Goal: Task Accomplishment & Management: Use online tool/utility

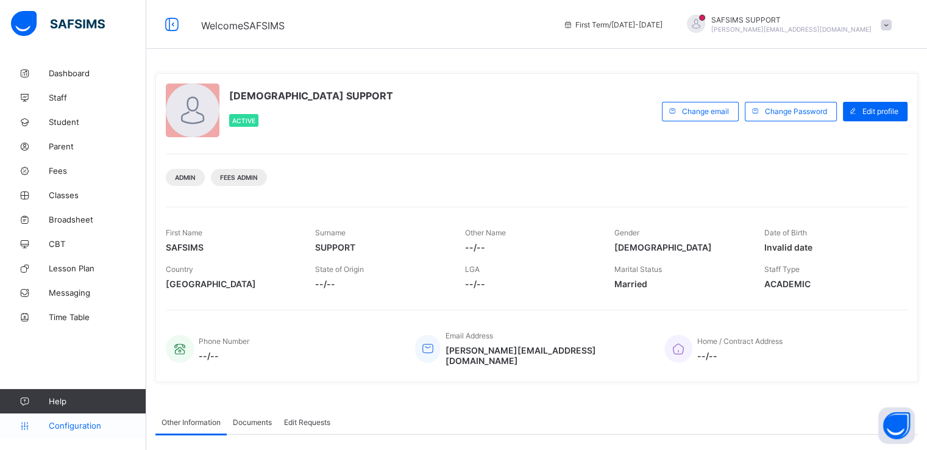
click at [70, 423] on span "Configuration" at bounding box center [97, 425] width 97 height 10
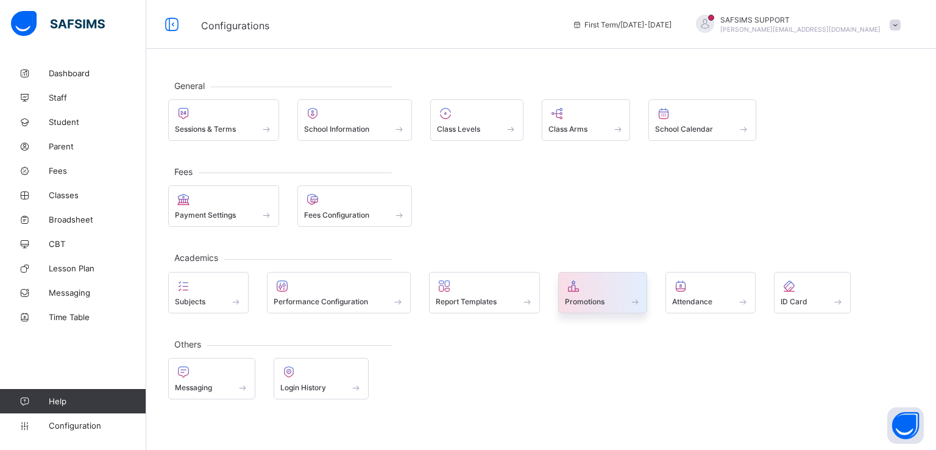
click at [584, 300] on span "Promotions" at bounding box center [585, 301] width 40 height 9
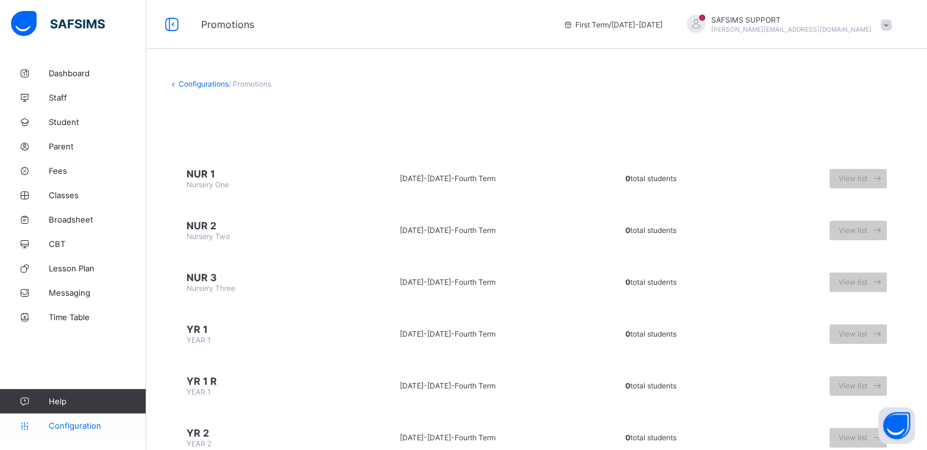
click at [71, 425] on span "Configuration" at bounding box center [97, 425] width 97 height 10
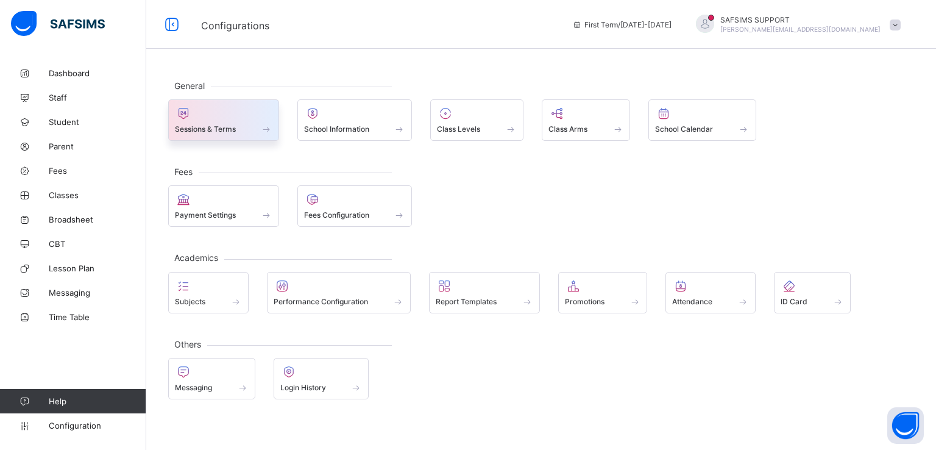
click at [223, 127] on span "Sessions & Terms" at bounding box center [205, 128] width 61 height 9
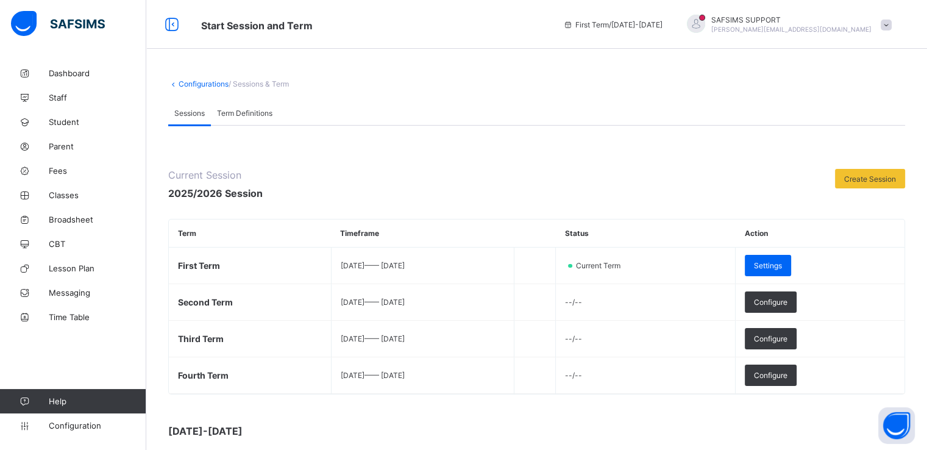
click at [263, 110] on span "Term Definitions" at bounding box center [244, 112] width 55 height 9
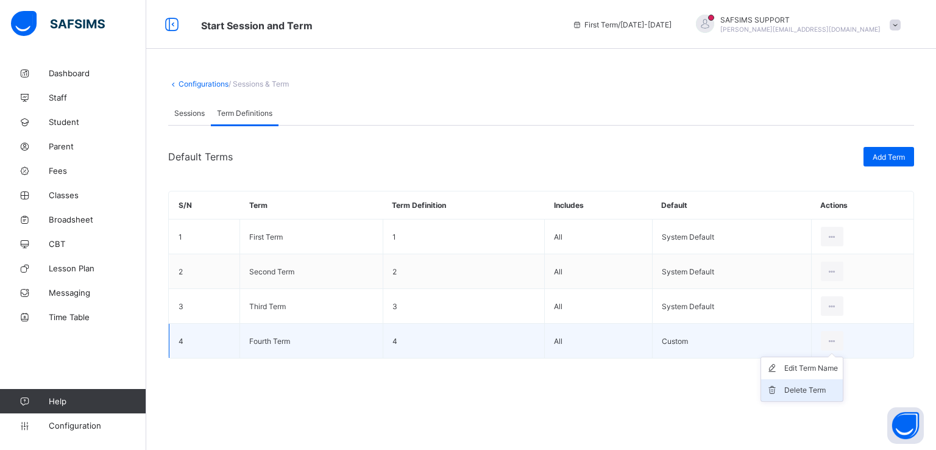
click at [809, 391] on div "Delete Term" at bounding box center [811, 390] width 54 height 12
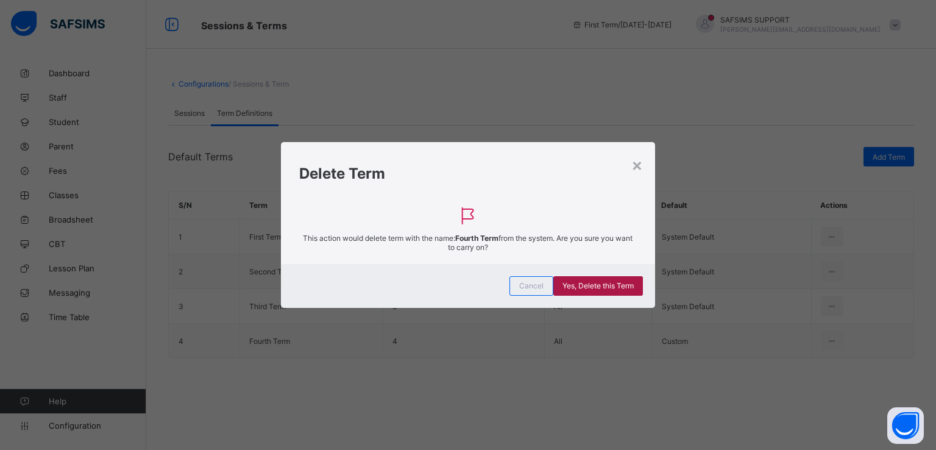
click at [599, 289] on span "Yes, Delete this Term" at bounding box center [597, 285] width 71 height 9
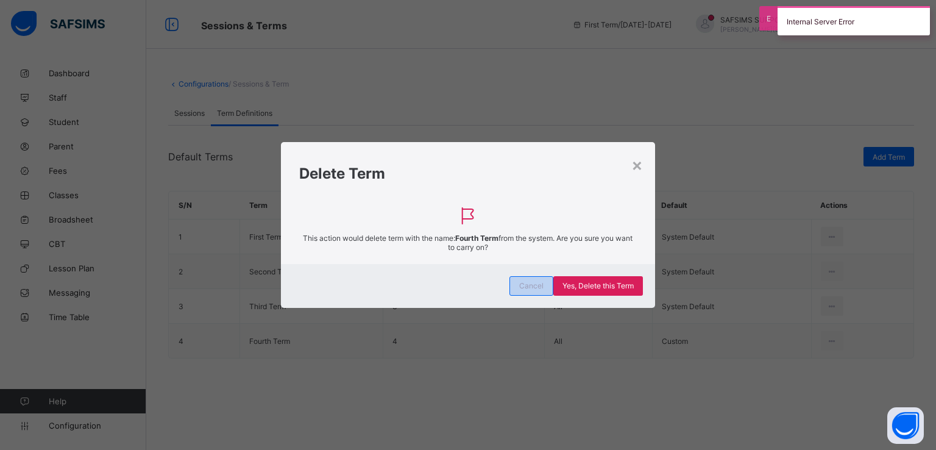
click at [523, 283] on span "Cancel" at bounding box center [531, 285] width 24 height 9
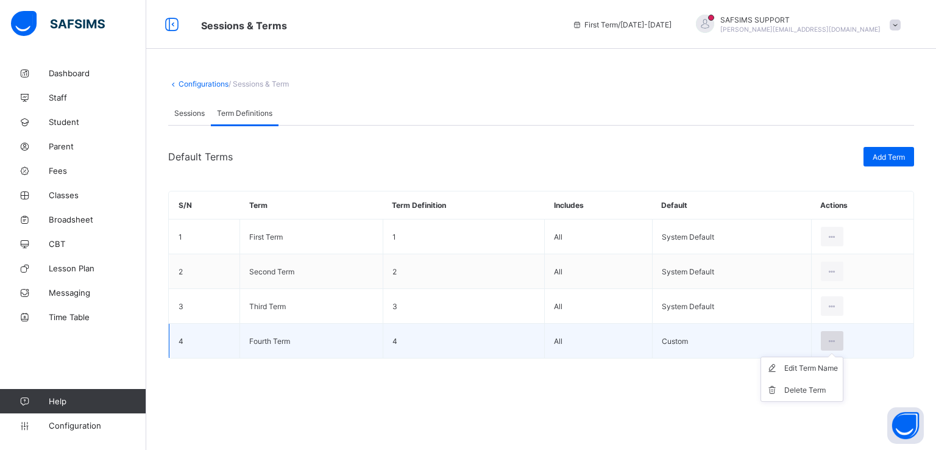
click at [830, 342] on icon at bounding box center [832, 340] width 10 height 9
click at [801, 369] on div "Edit Term Name" at bounding box center [811, 368] width 54 height 12
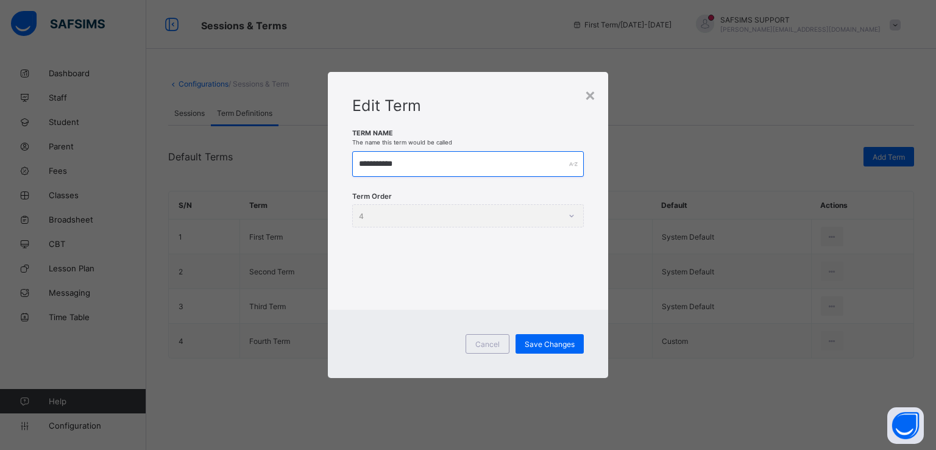
click at [440, 156] on input "**********" at bounding box center [468, 164] width 232 height 26
type input "*"
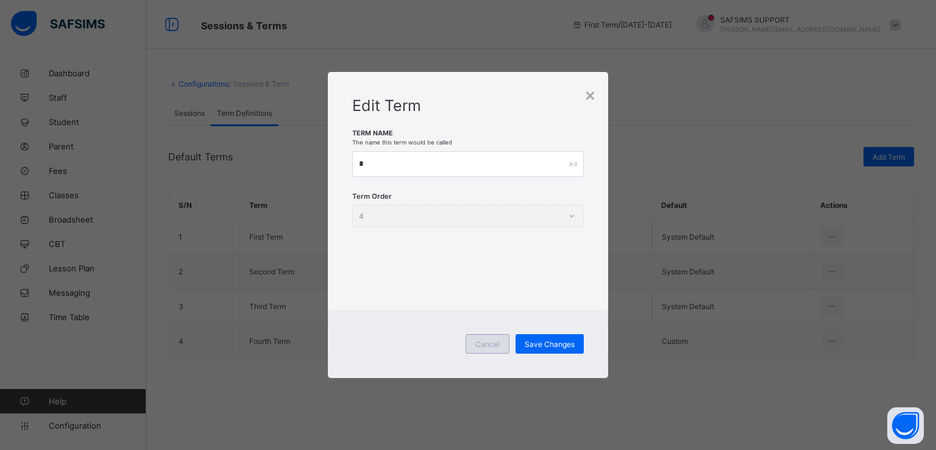
click at [484, 345] on span "Cancel" at bounding box center [487, 343] width 24 height 9
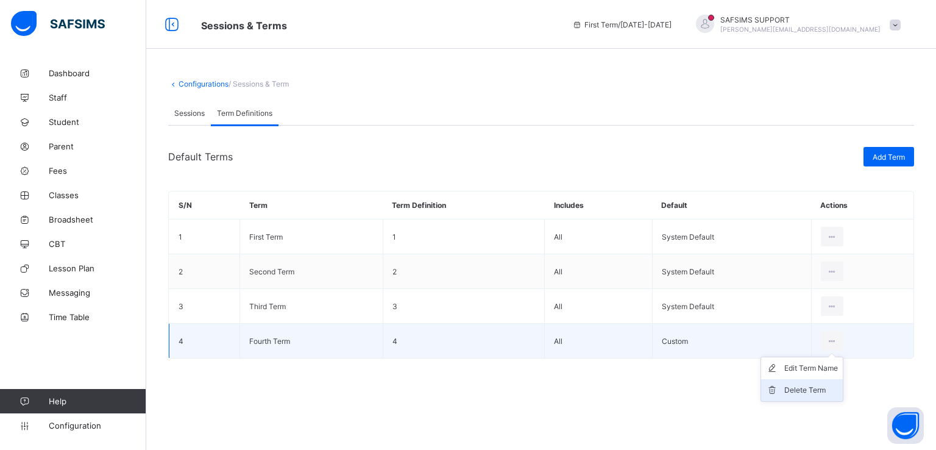
click at [793, 392] on div "Delete Term" at bounding box center [811, 390] width 54 height 12
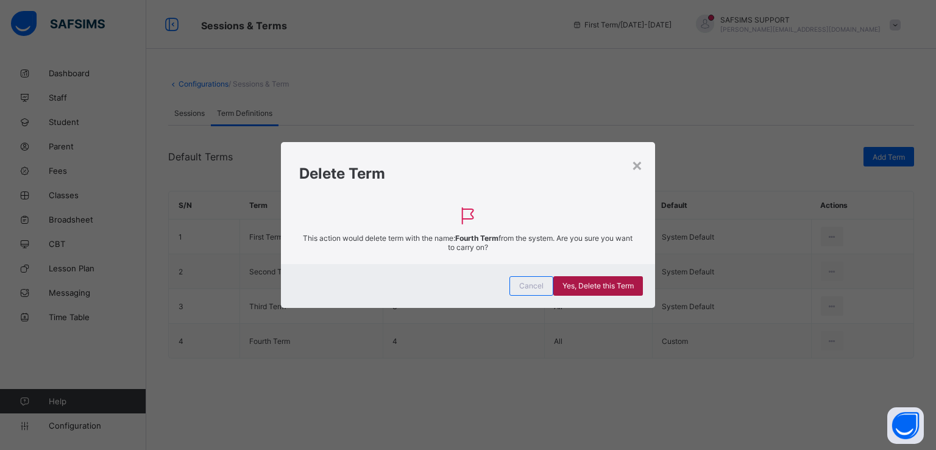
click at [575, 286] on span "Yes, Delete this Term" at bounding box center [597, 285] width 71 height 9
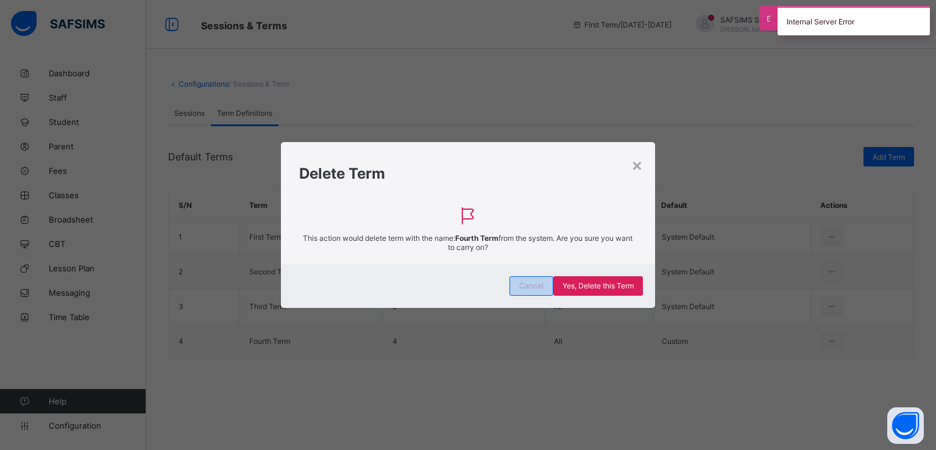
click at [525, 283] on span "Cancel" at bounding box center [531, 285] width 24 height 9
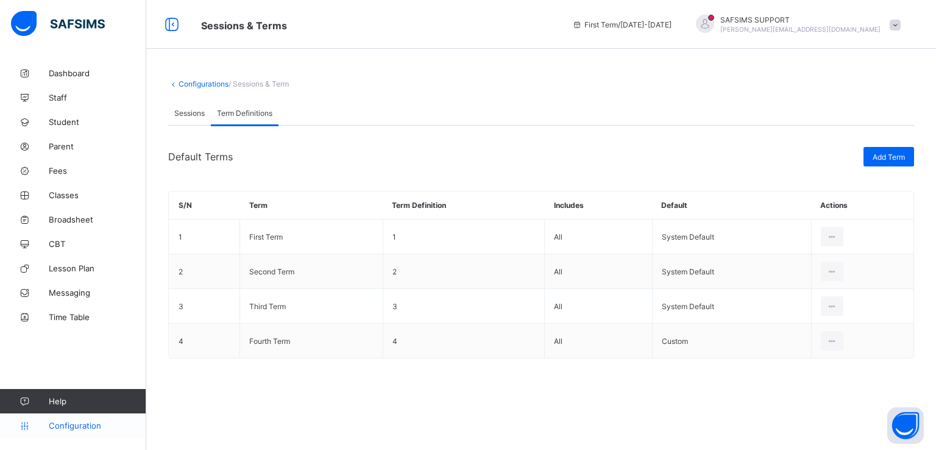
click at [75, 422] on span "Configuration" at bounding box center [97, 425] width 97 height 10
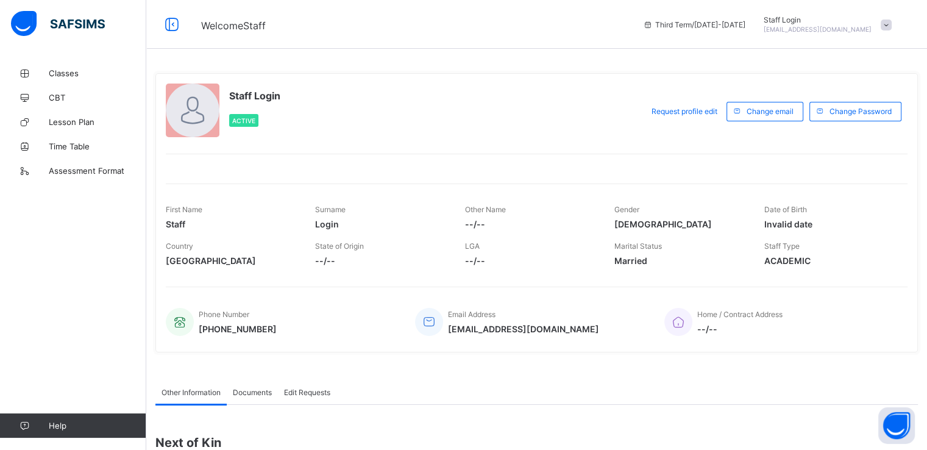
click at [891, 26] on span at bounding box center [885, 24] width 11 height 11
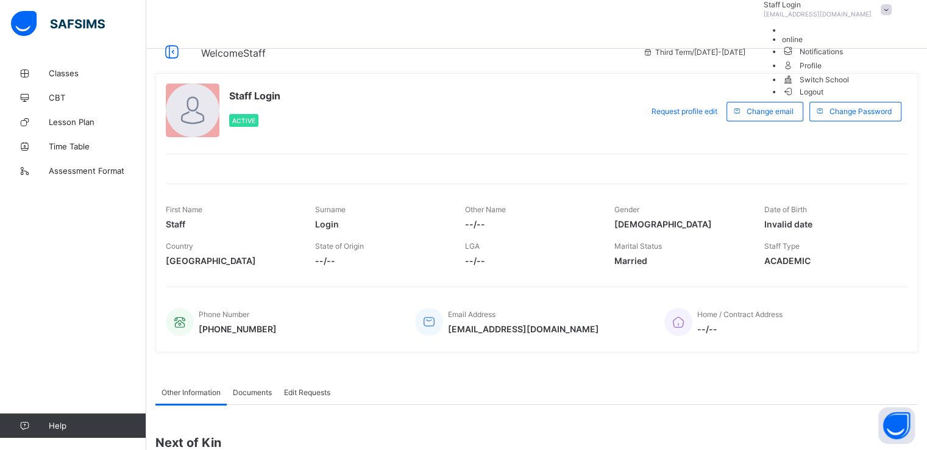
click at [824, 98] on span "Logout" at bounding box center [803, 91] width 42 height 13
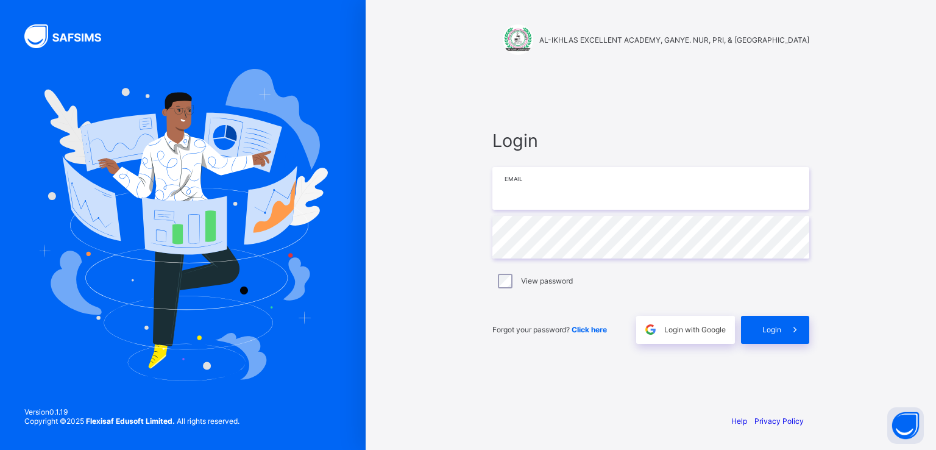
type input "**********"
click at [780, 328] on span "Login" at bounding box center [771, 329] width 19 height 9
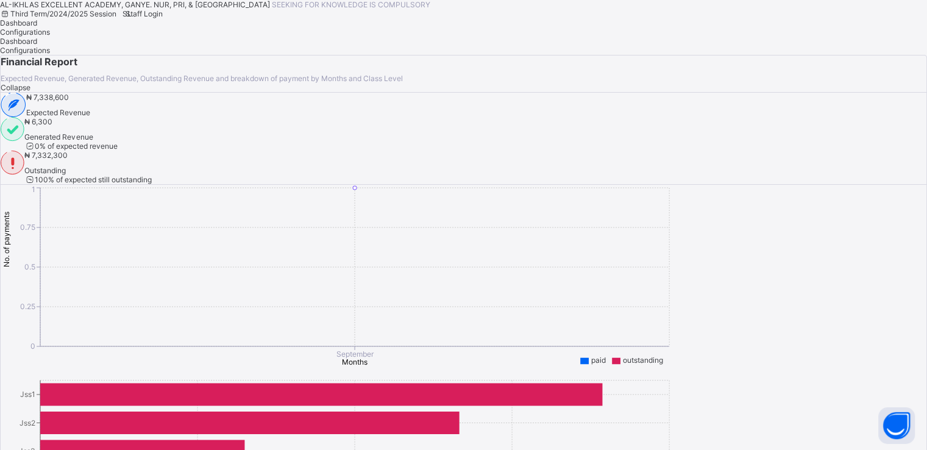
click at [50, 37] on span "Configurations" at bounding box center [25, 31] width 50 height 9
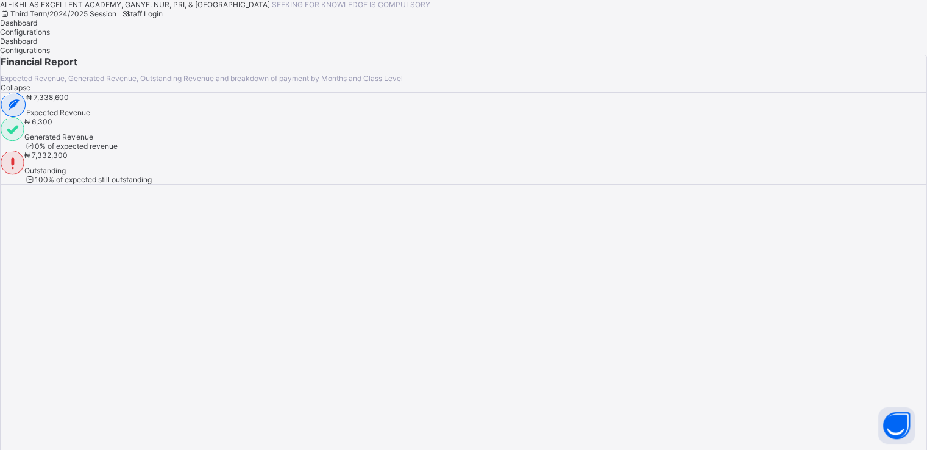
click at [37, 27] on span "Dashboard" at bounding box center [18, 22] width 37 height 9
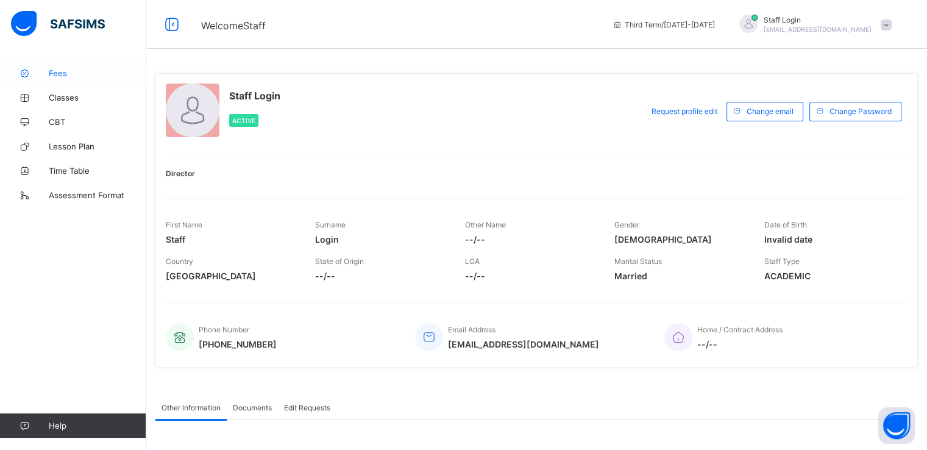
click at [56, 72] on span "Fees" at bounding box center [97, 73] width 97 height 10
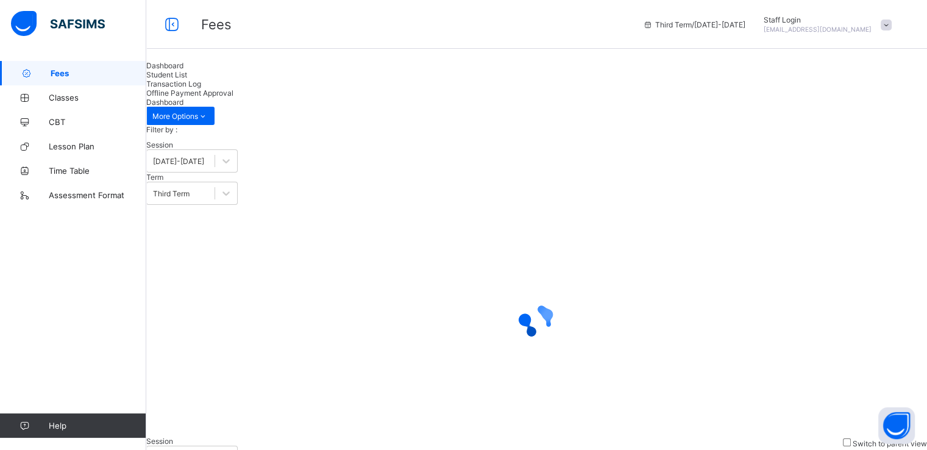
click at [187, 79] on span "Student List" at bounding box center [166, 74] width 41 height 9
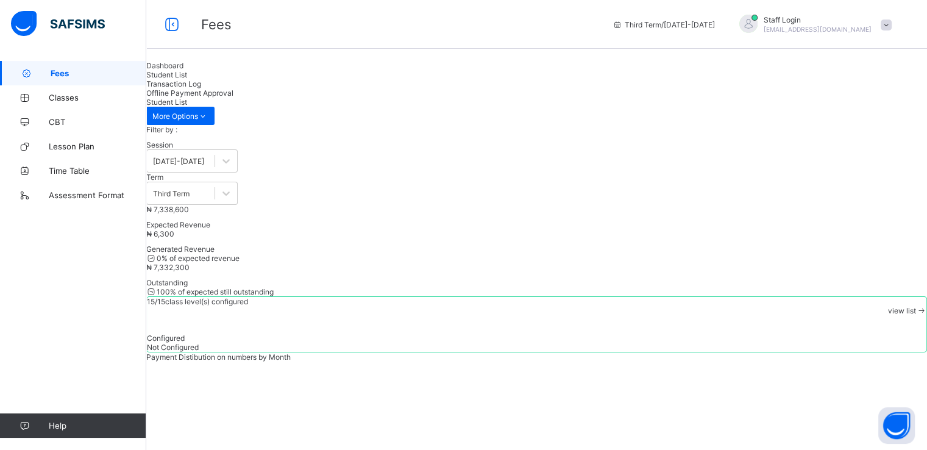
click at [316, 88] on div "Transaction Log" at bounding box center [536, 83] width 780 height 9
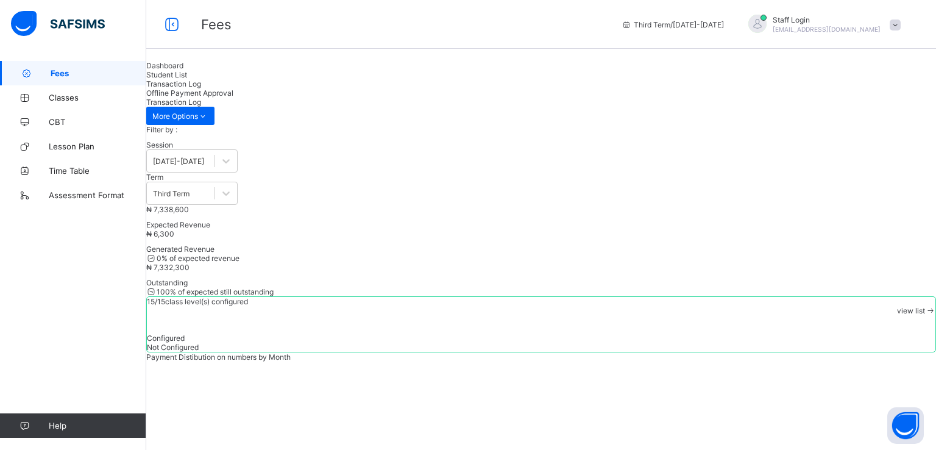
click at [395, 88] on div "Offline Payment Approval" at bounding box center [541, 92] width 790 height 9
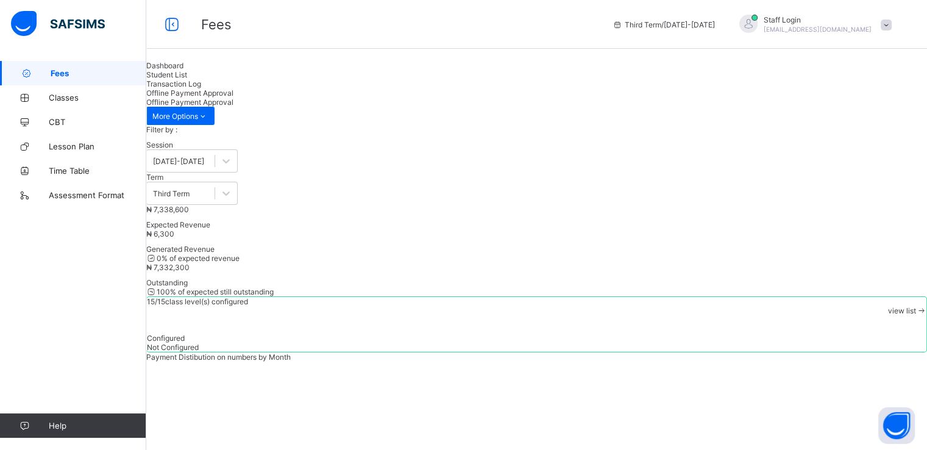
click at [201, 88] on span "Transaction Log" at bounding box center [173, 83] width 55 height 9
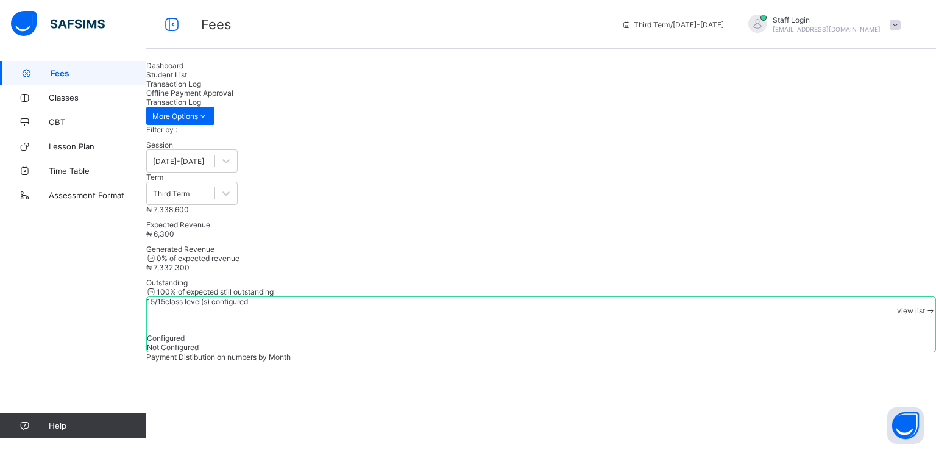
click at [187, 79] on span "Student List" at bounding box center [166, 74] width 41 height 9
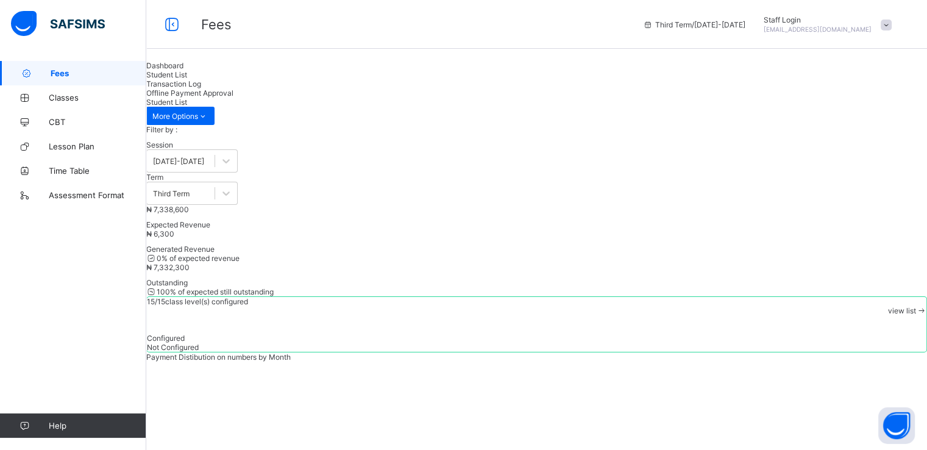
click at [68, 74] on span "Fees" at bounding box center [99, 73] width 96 height 10
click at [891, 24] on span at bounding box center [885, 24] width 11 height 11
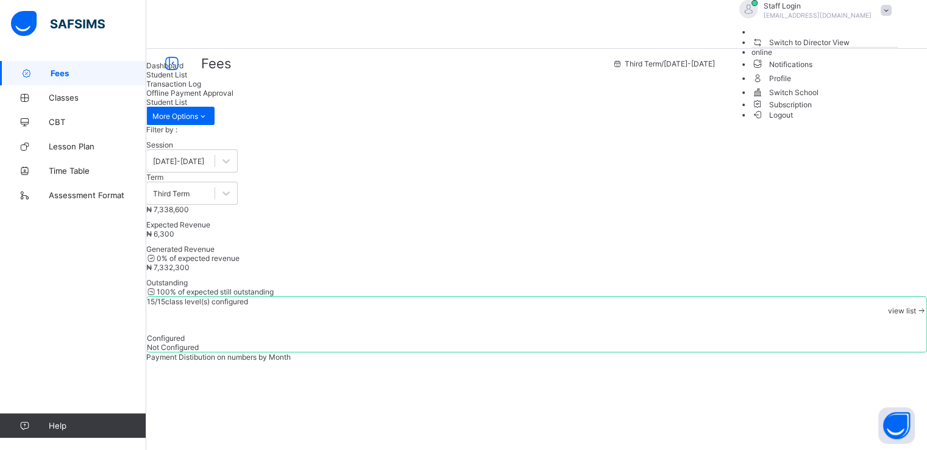
click at [793, 121] on span "Logout" at bounding box center [772, 114] width 42 height 13
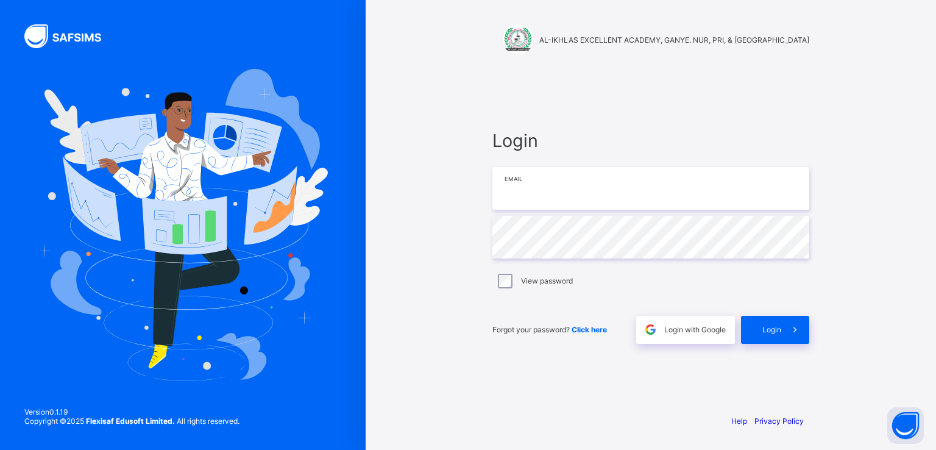
type input "**********"
click at [773, 334] on div "Login" at bounding box center [775, 330] width 68 height 28
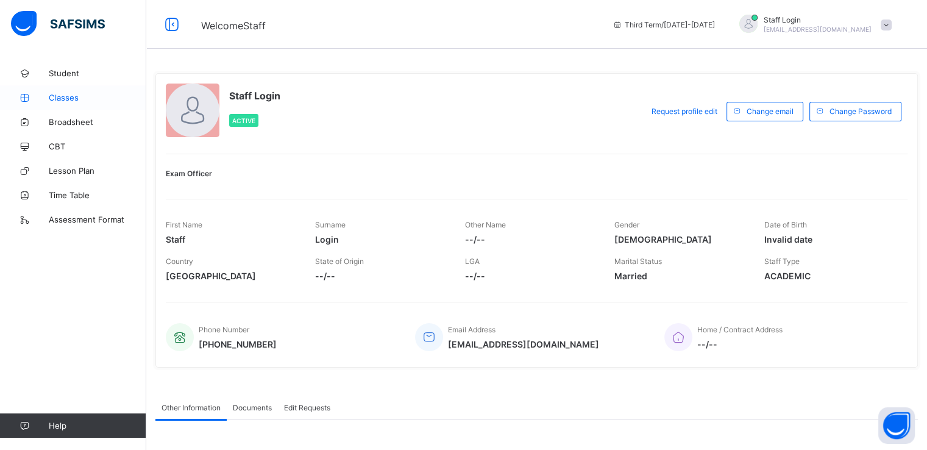
click at [71, 95] on span "Classes" at bounding box center [97, 98] width 97 height 10
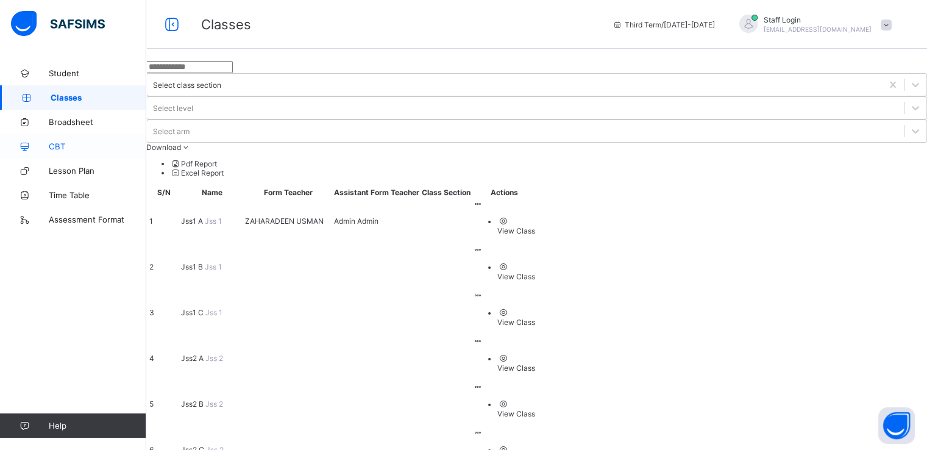
click at [58, 148] on span "CBT" at bounding box center [97, 146] width 97 height 10
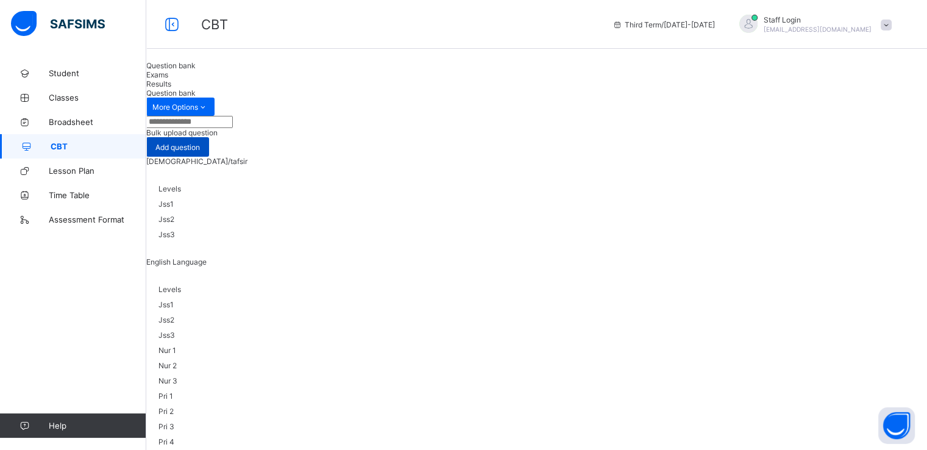
click at [200, 143] on span "Add question" at bounding box center [177, 147] width 44 height 9
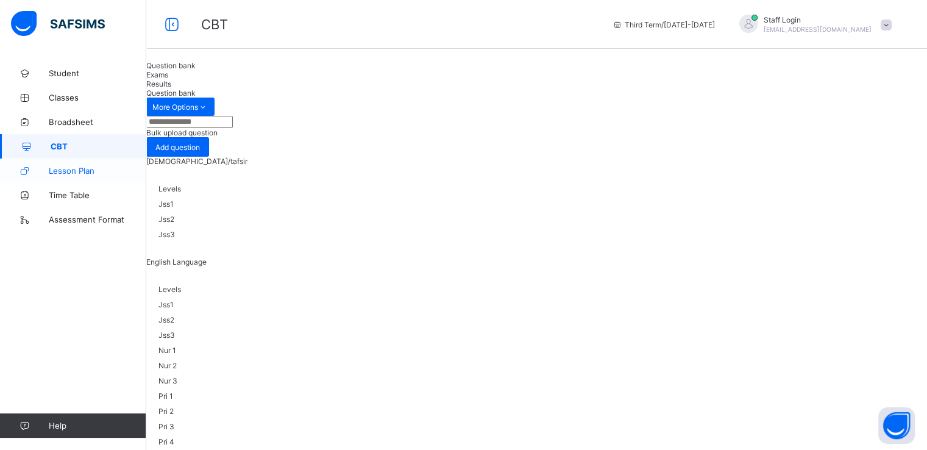
click at [60, 166] on span "Lesson Plan" at bounding box center [97, 171] width 97 height 10
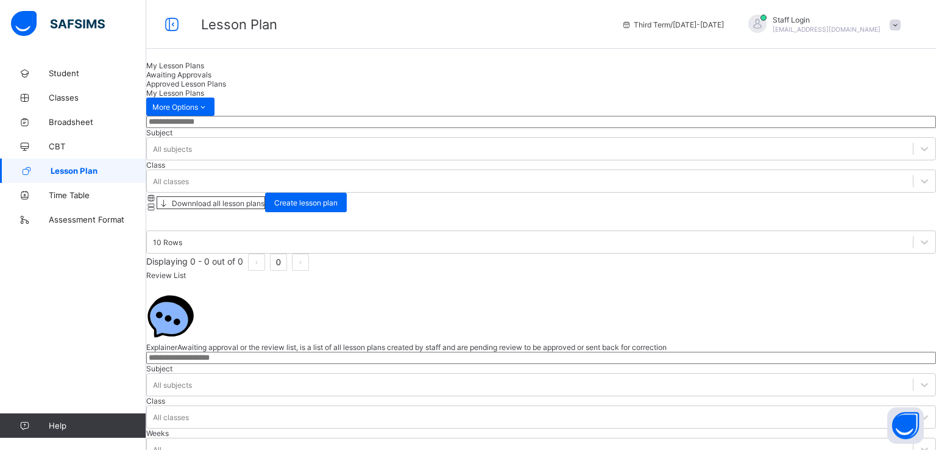
click at [211, 79] on span "Awaiting Approvals" at bounding box center [178, 74] width 65 height 9
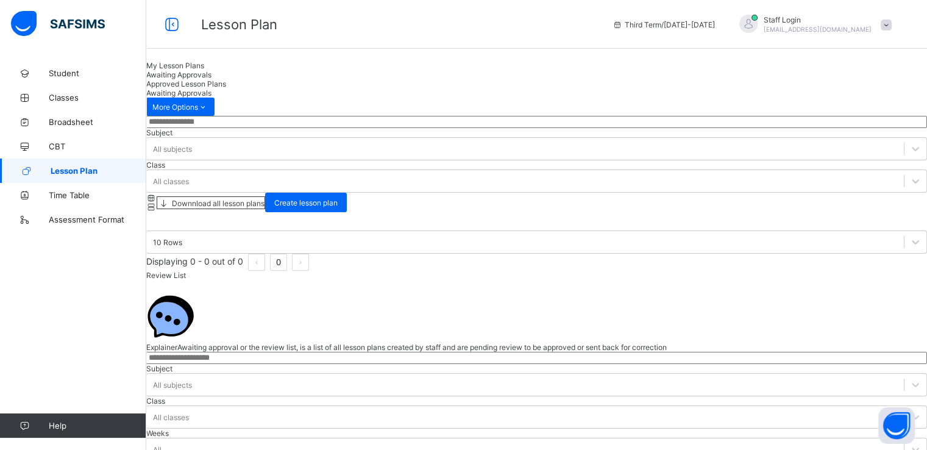
click at [226, 88] on span "Approved Lesson Plans" at bounding box center [186, 83] width 80 height 9
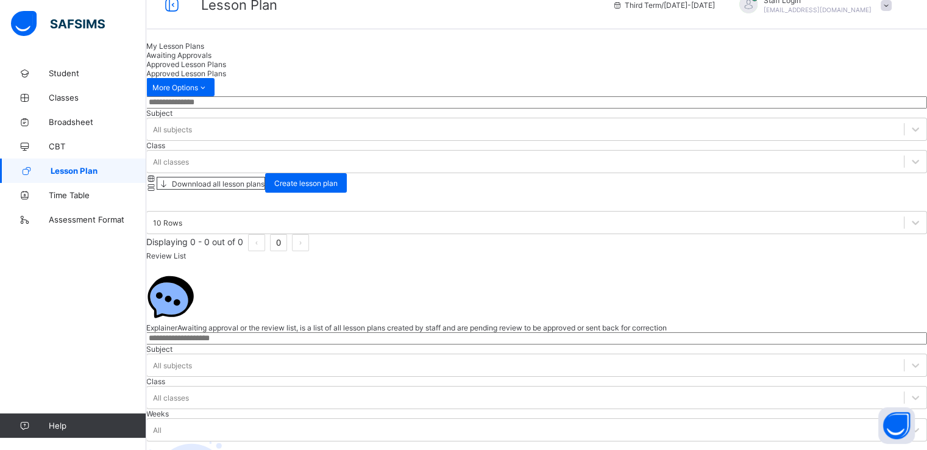
click at [203, 51] on div "My Lesson Plans" at bounding box center [536, 45] width 780 height 9
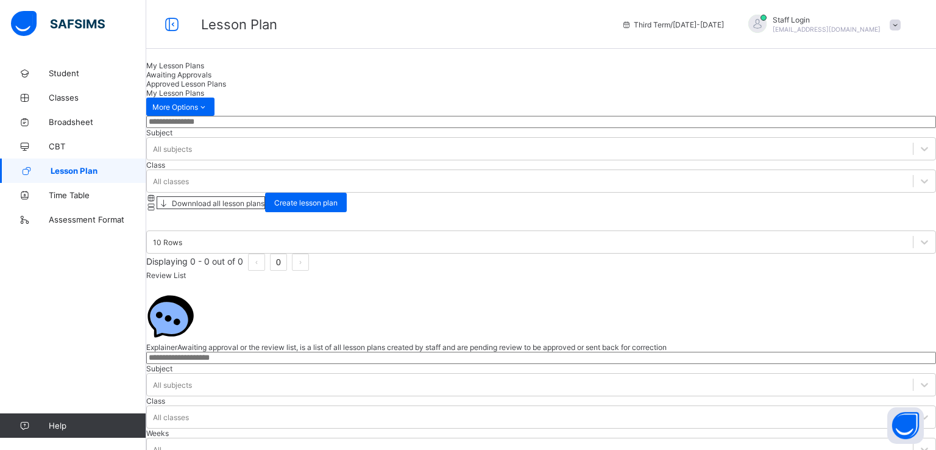
click at [211, 79] on span "Awaiting Approvals" at bounding box center [178, 74] width 65 height 9
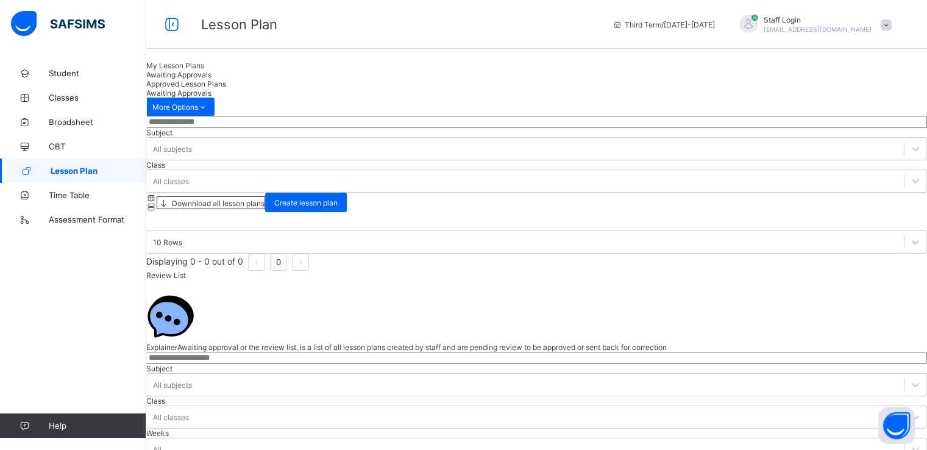
click at [226, 87] on span "Approved Lesson Plans" at bounding box center [186, 83] width 80 height 9
click at [69, 197] on span "Time Table" at bounding box center [97, 195] width 97 height 10
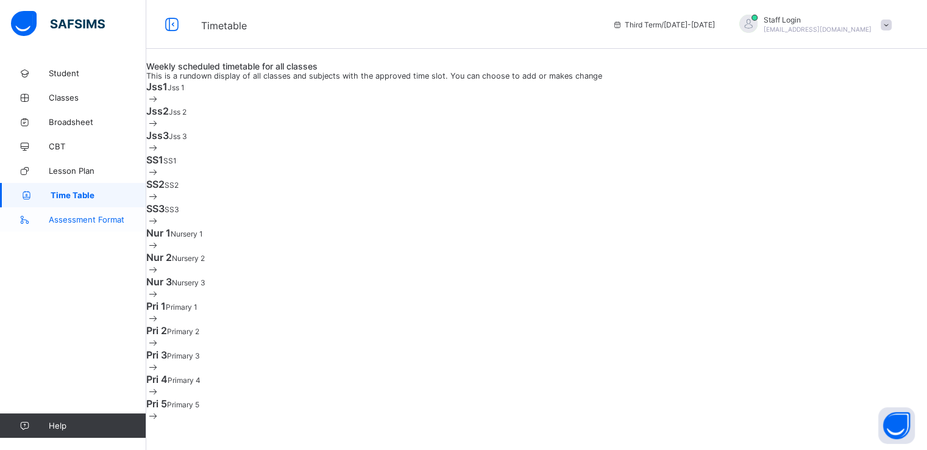
click at [85, 217] on span "Assessment Format" at bounding box center [97, 219] width 97 height 10
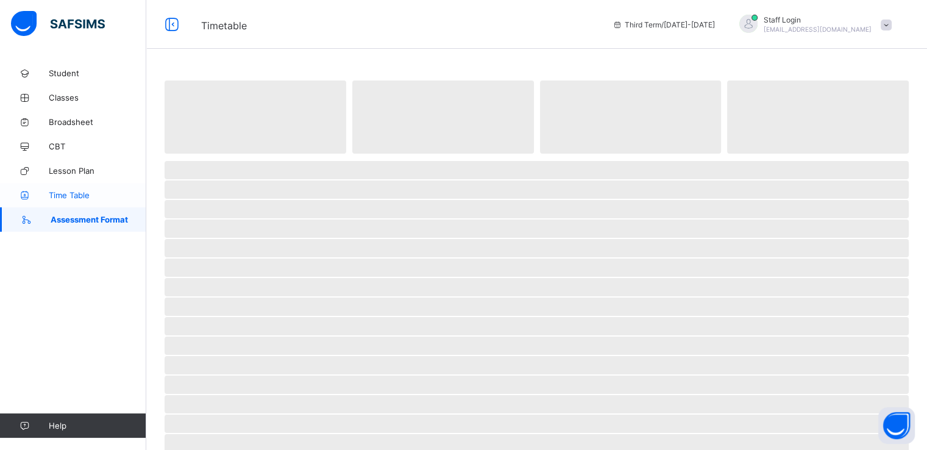
click at [67, 198] on span "Time Table" at bounding box center [97, 195] width 97 height 10
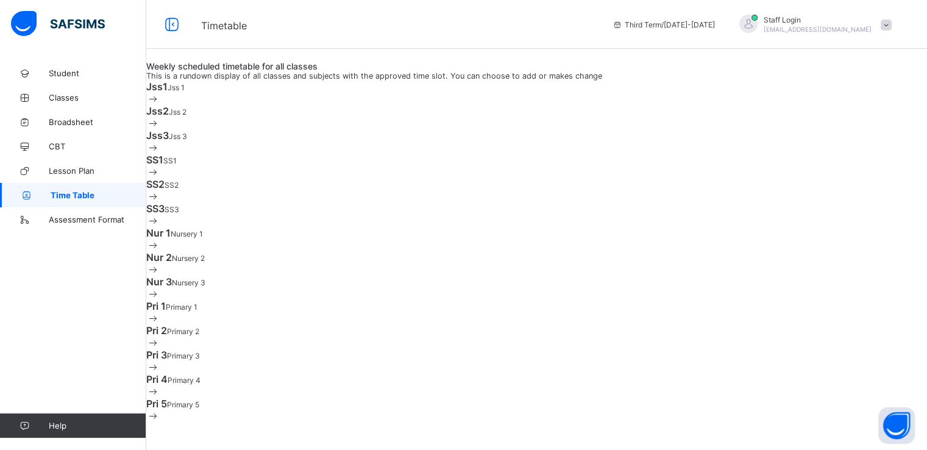
click at [168, 93] on span "Jss1" at bounding box center [156, 86] width 21 height 12
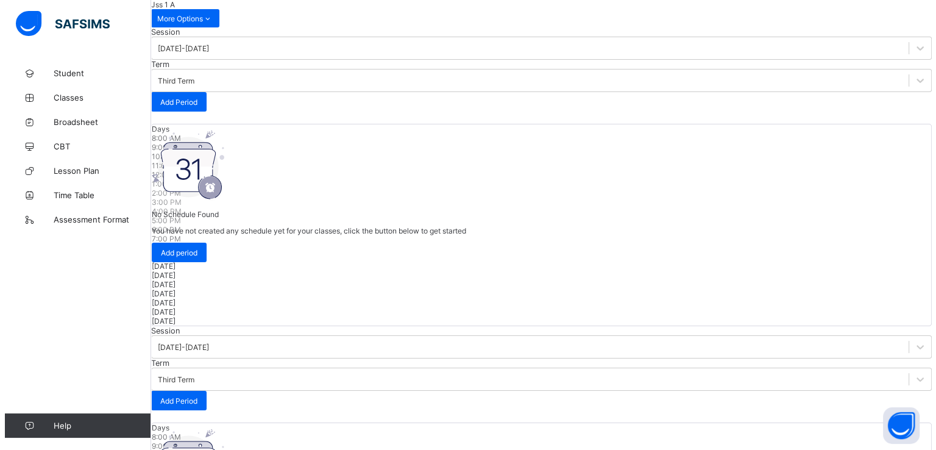
scroll to position [99, 0]
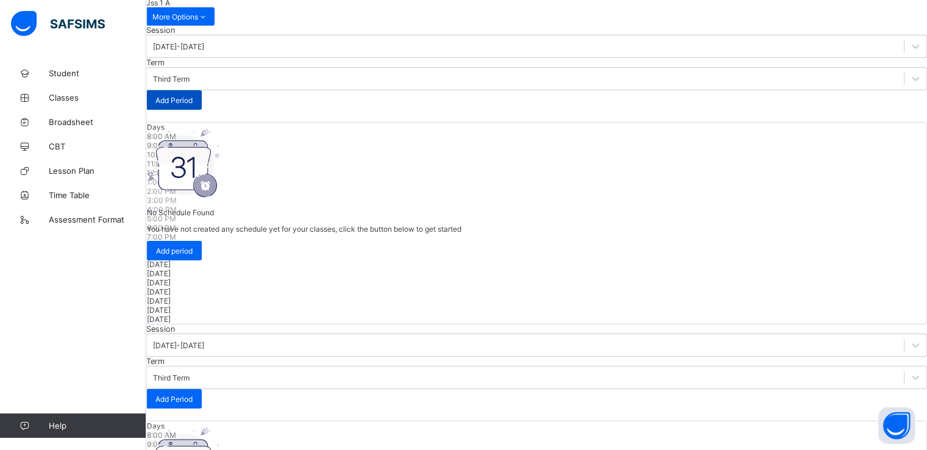
click at [193, 103] on span "Add Period" at bounding box center [173, 100] width 37 height 9
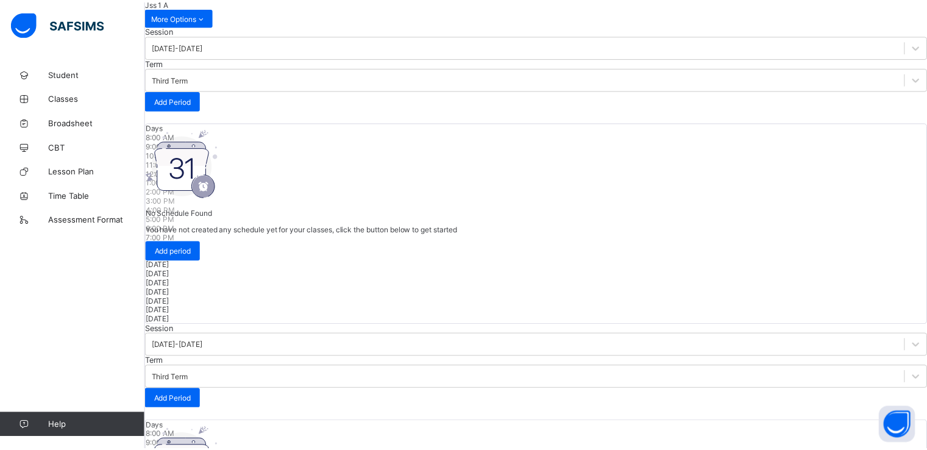
scroll to position [70, 0]
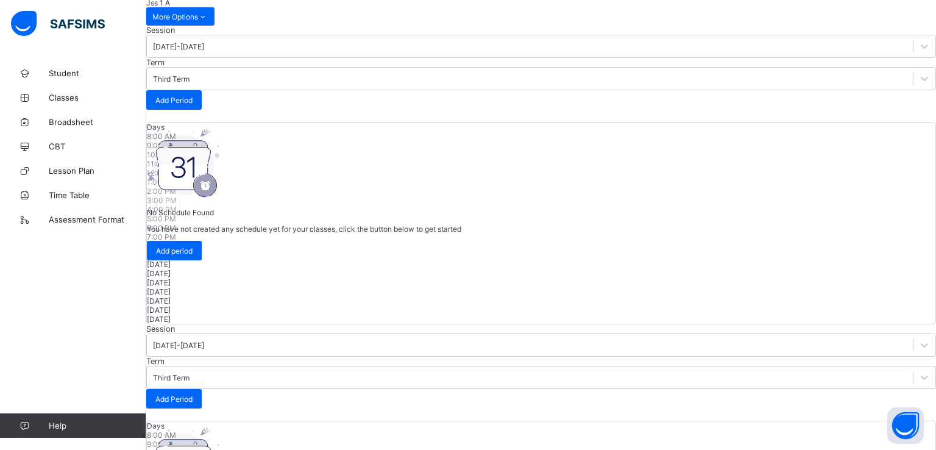
type input "*"
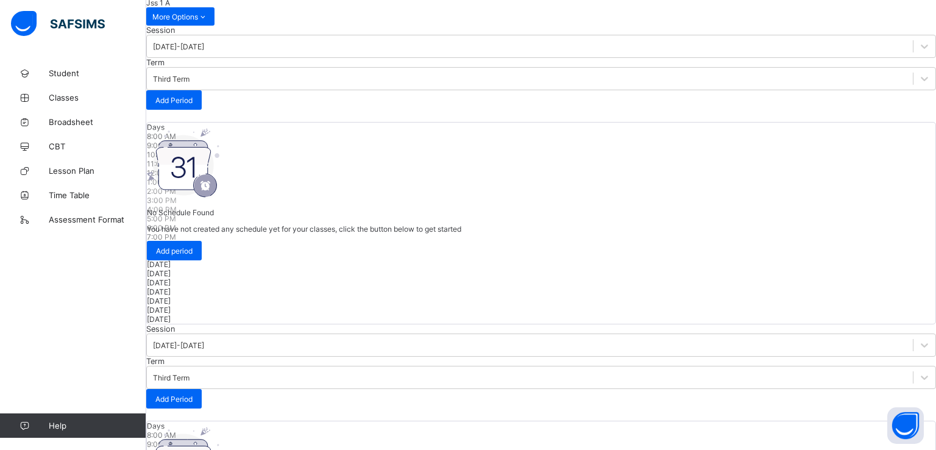
type input "*"
type input "**"
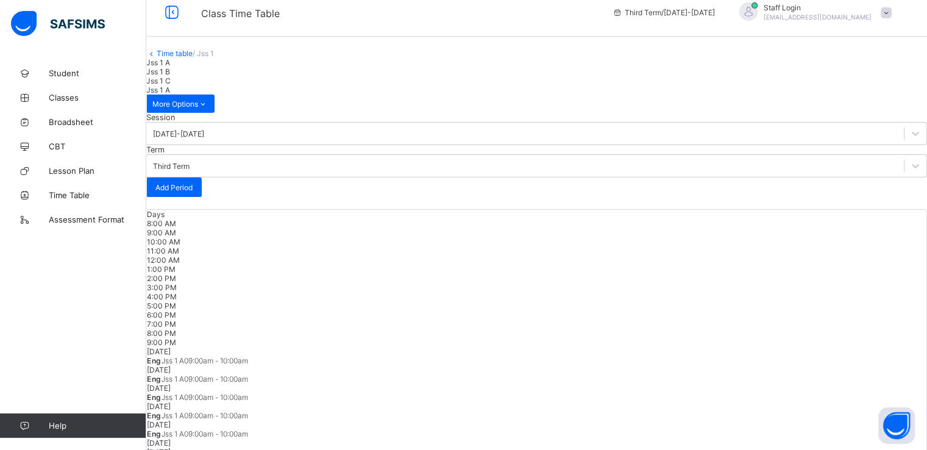
scroll to position [0, 0]
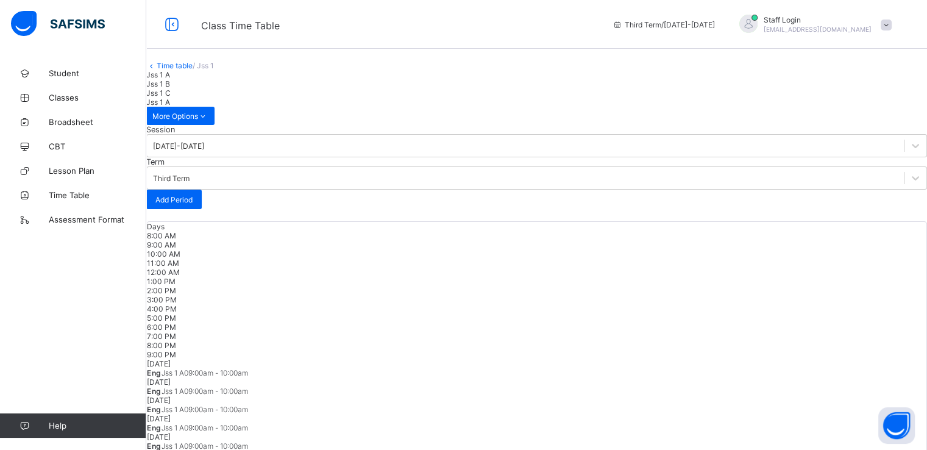
click at [170, 88] on span "Jss 1 B" at bounding box center [158, 83] width 24 height 9
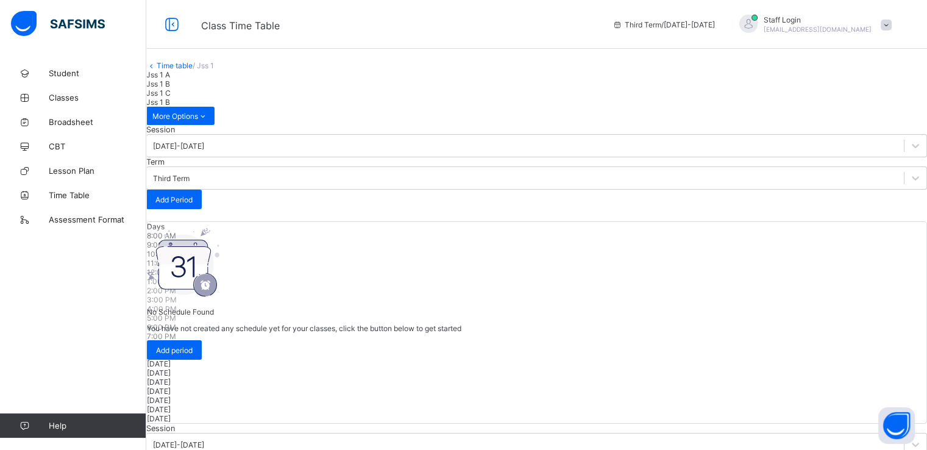
click at [170, 79] on span "Jss 1 A" at bounding box center [158, 74] width 24 height 9
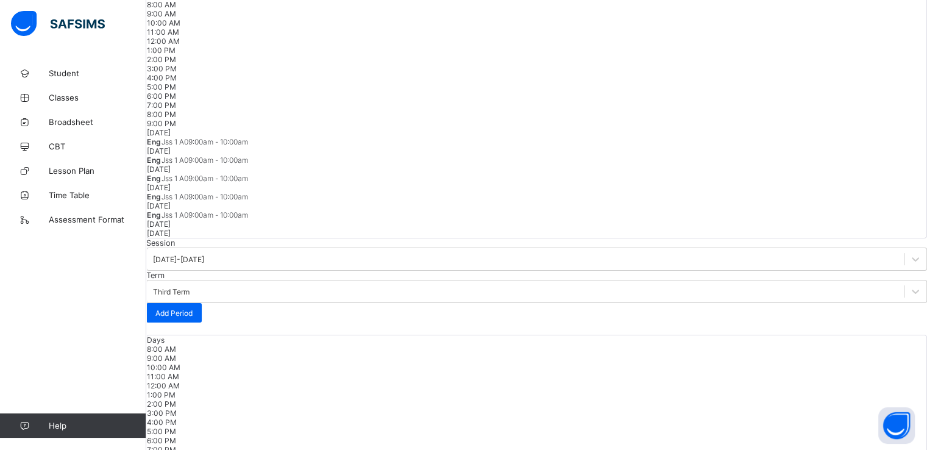
scroll to position [232, 0]
click at [76, 196] on span "Time Table" at bounding box center [97, 195] width 97 height 10
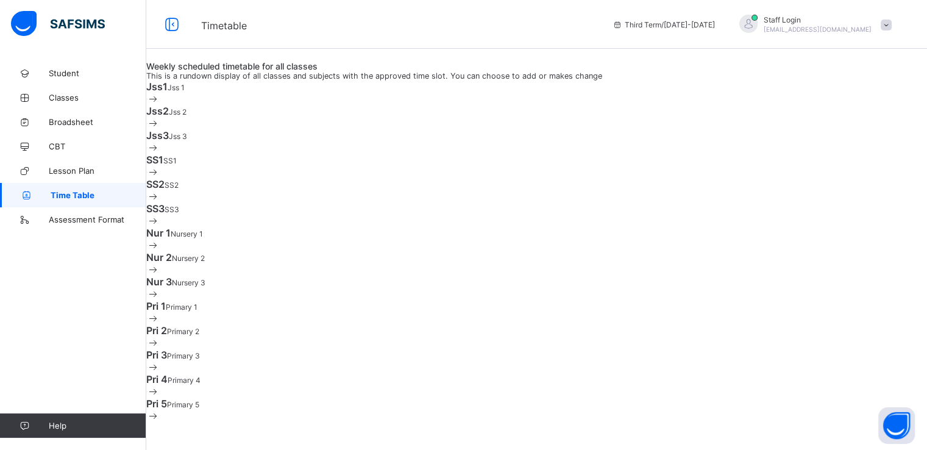
click at [169, 117] on span "Jss2" at bounding box center [157, 111] width 23 height 12
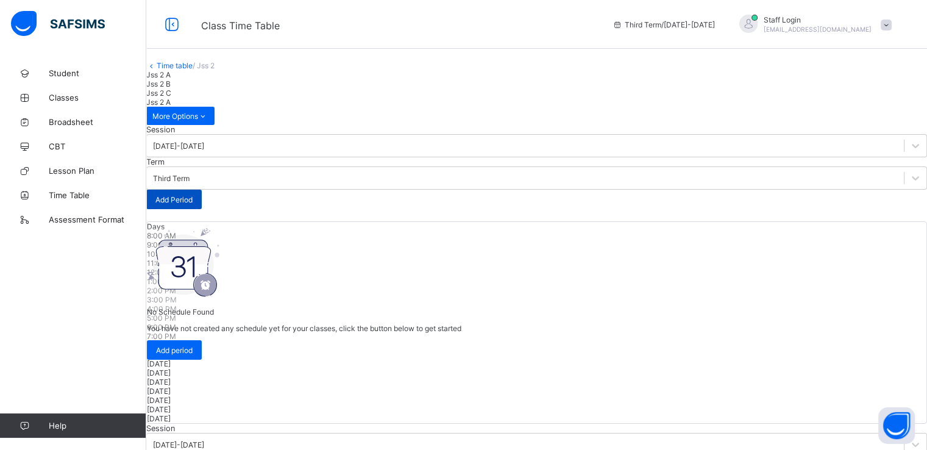
click at [202, 209] on div "Add Period" at bounding box center [173, 198] width 55 height 19
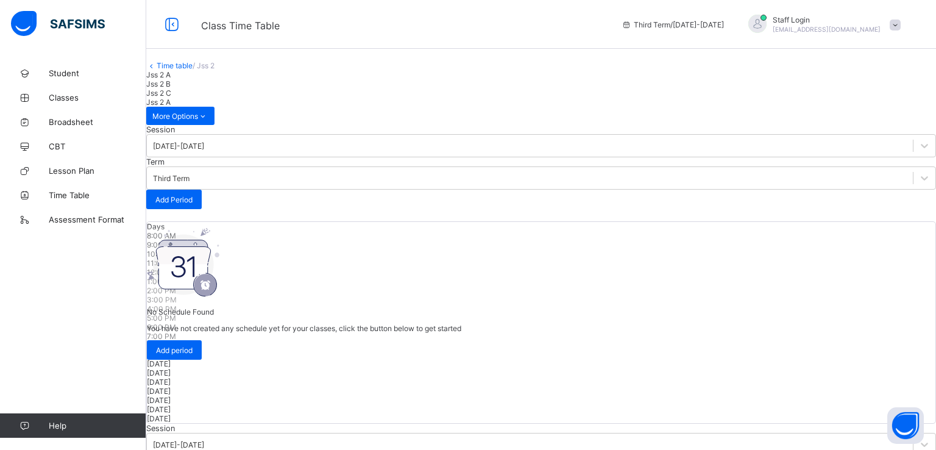
scroll to position [23, 0]
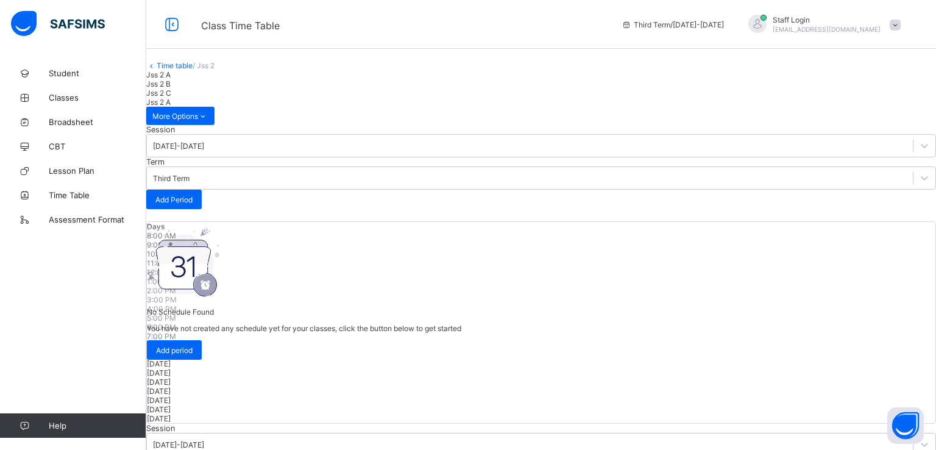
type input "**"
type input "*"
type input "**"
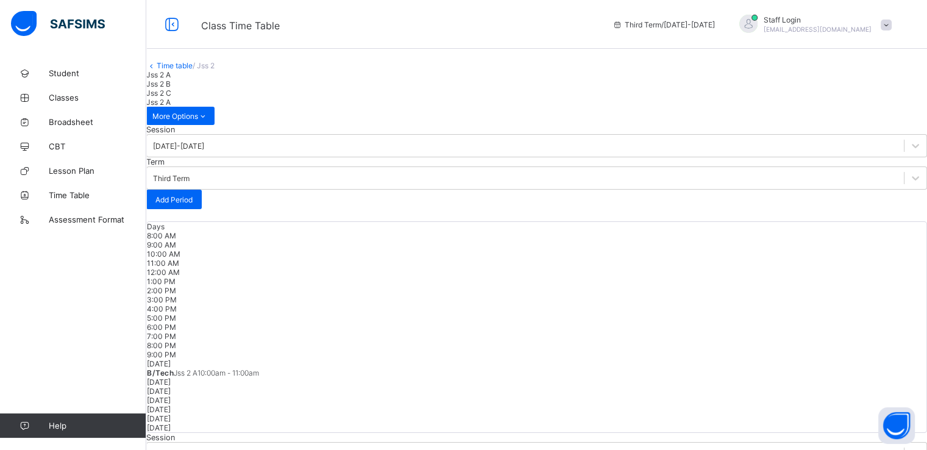
click at [401, 377] on div at bounding box center [536, 377] width 779 height 0
click at [174, 368] on span at bounding box center [174, 372] width 0 height 9
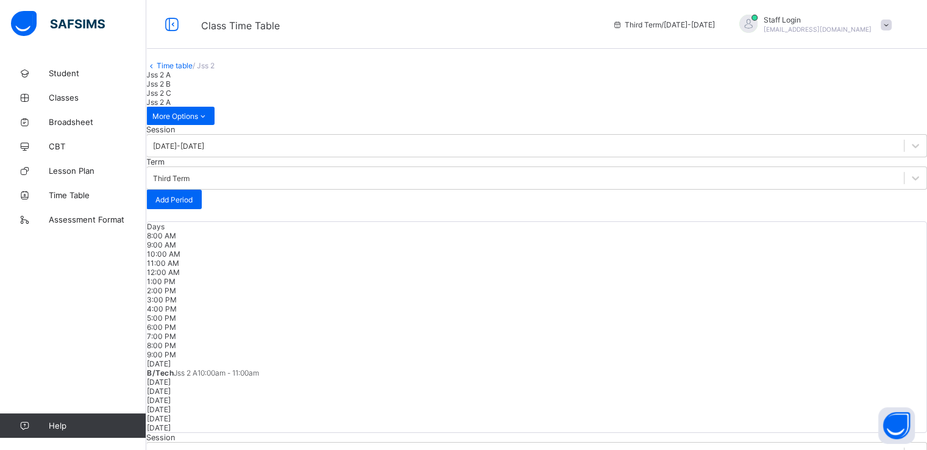
click at [197, 368] on span "Jss 2 A" at bounding box center [186, 372] width 24 height 9
click at [193, 204] on span "Add Period" at bounding box center [173, 199] width 37 height 9
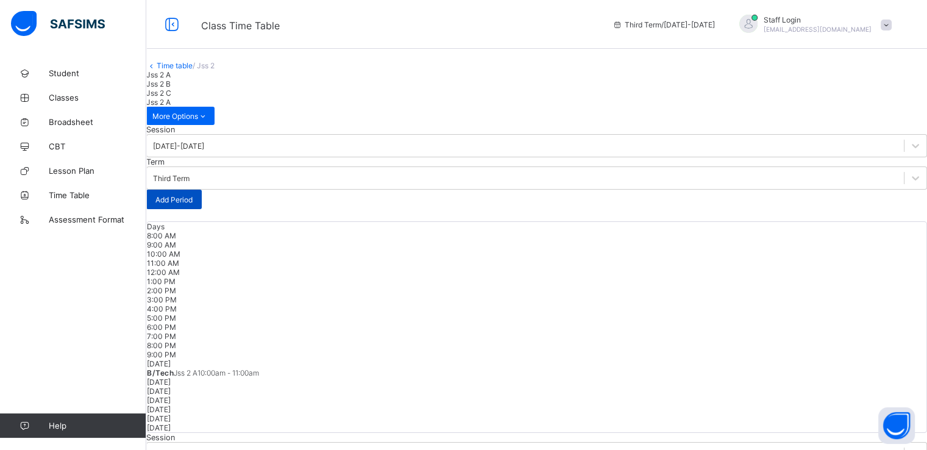
click at [193, 203] on span "Add Period" at bounding box center [173, 199] width 37 height 9
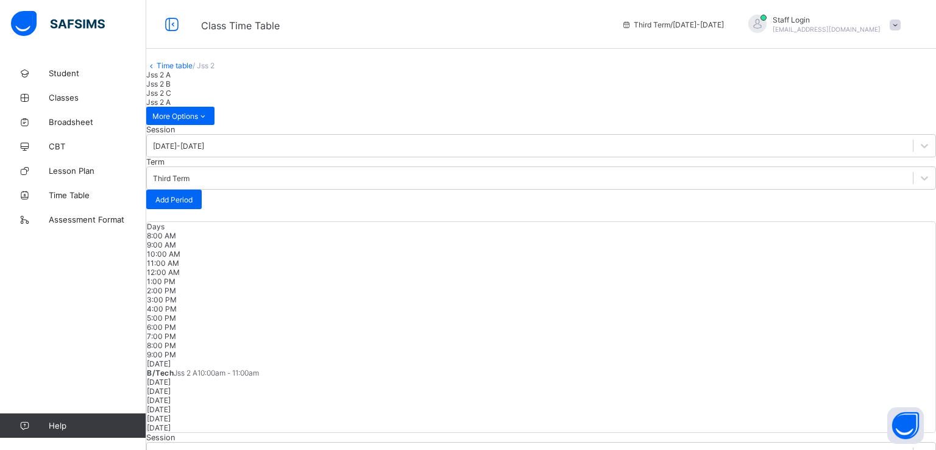
scroll to position [23, 0]
type input "**"
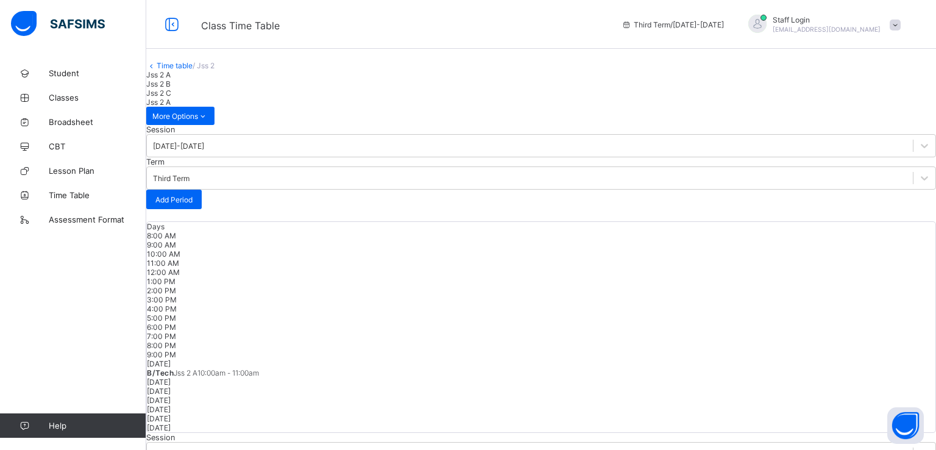
type input "**"
type input "*"
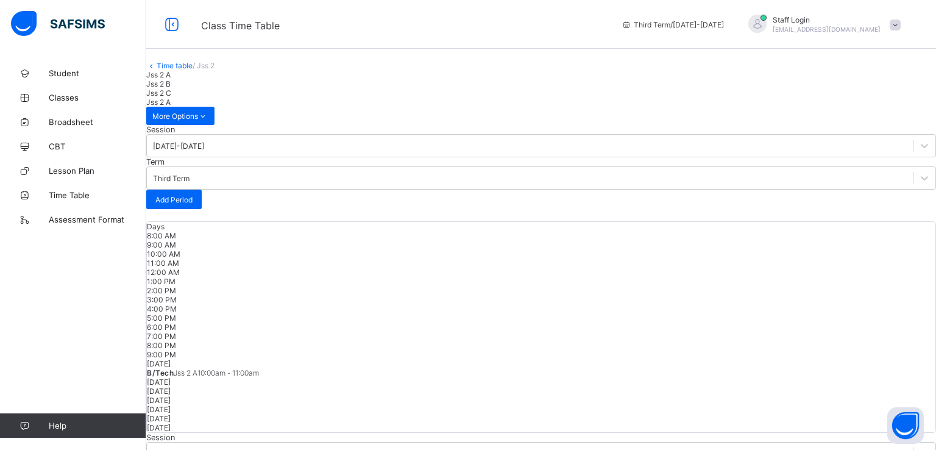
type input "**"
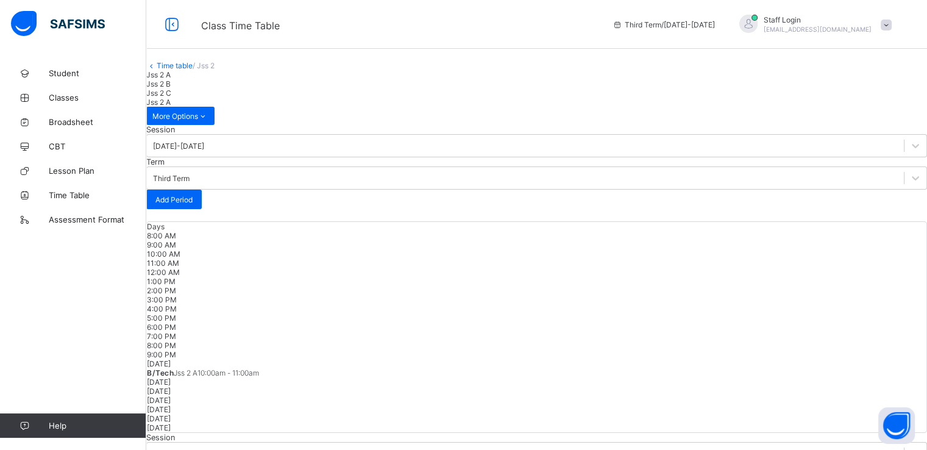
click at [193, 204] on span "Add Period" at bounding box center [173, 199] width 37 height 9
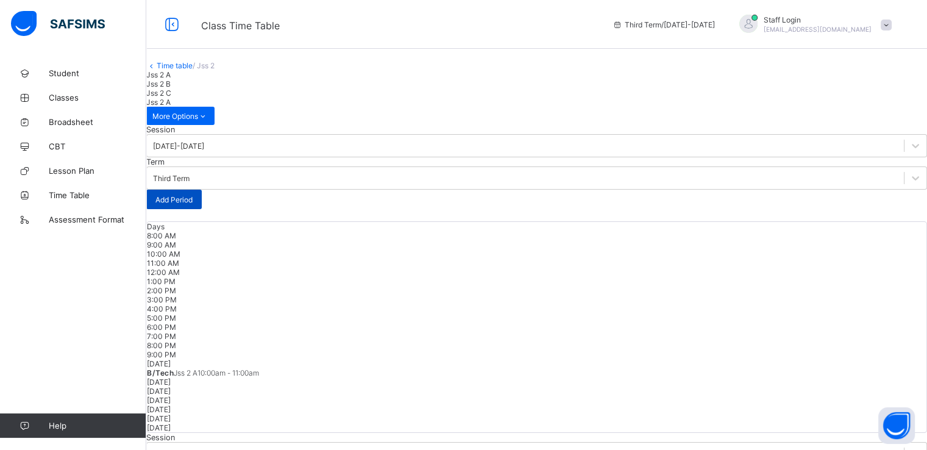
click at [193, 204] on span "Add Period" at bounding box center [173, 199] width 37 height 9
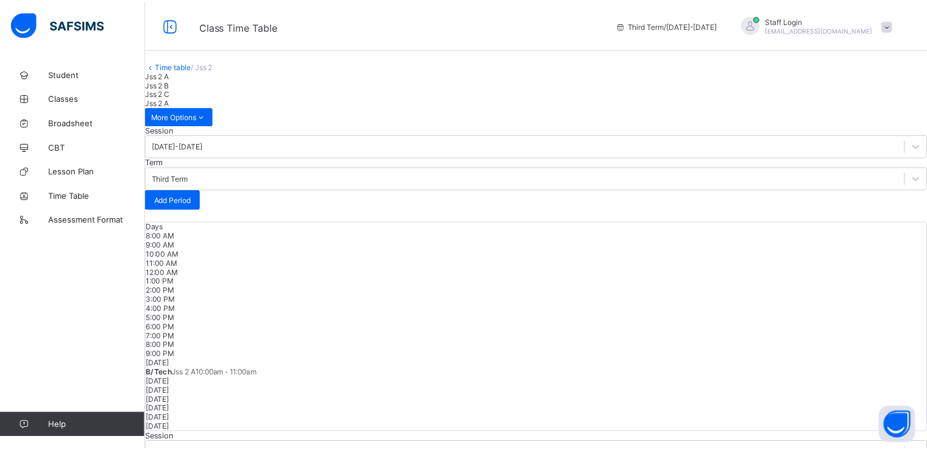
scroll to position [69, 0]
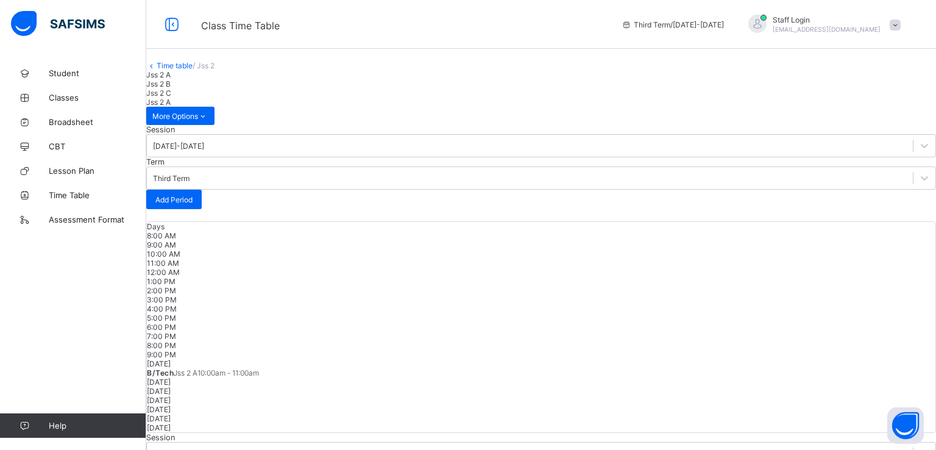
type input "**"
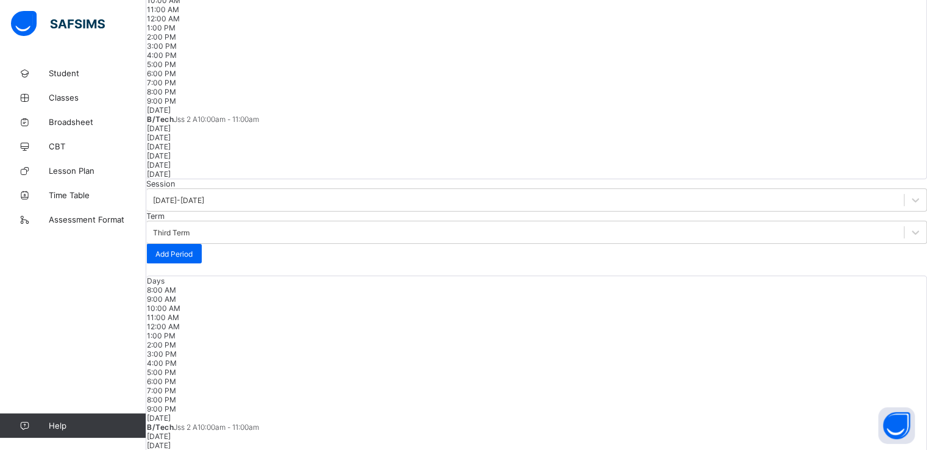
scroll to position [0, 0]
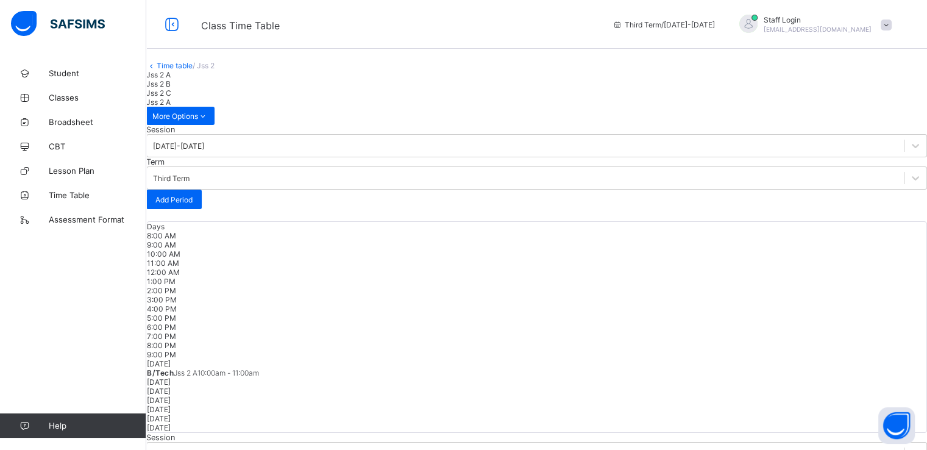
click at [197, 368] on span "Jss 2 A" at bounding box center [186, 372] width 24 height 9
click at [56, 148] on span "CBT" at bounding box center [97, 146] width 97 height 10
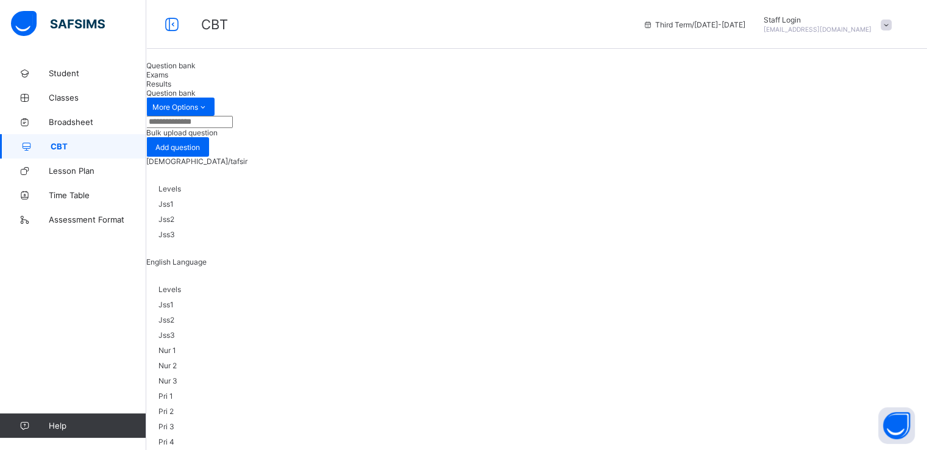
click at [168, 79] on span "Exams" at bounding box center [157, 74] width 22 height 9
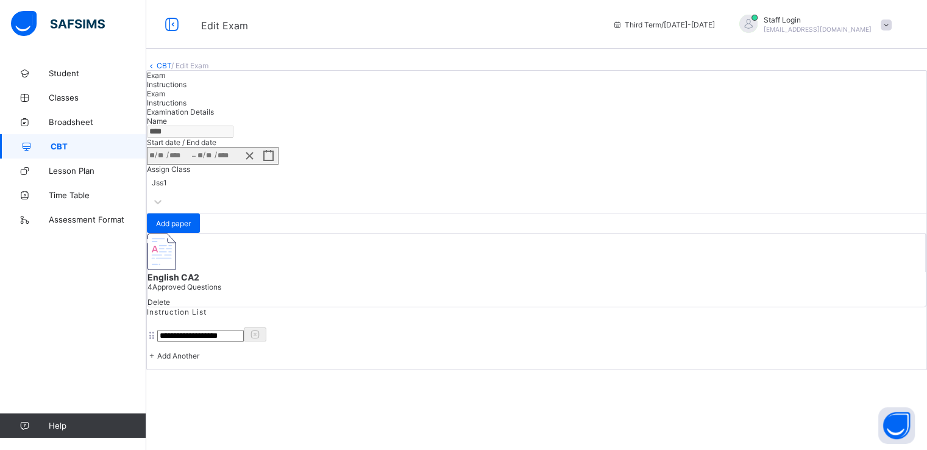
scroll to position [87, 0]
click at [200, 233] on div "Add paper" at bounding box center [173, 222] width 53 height 19
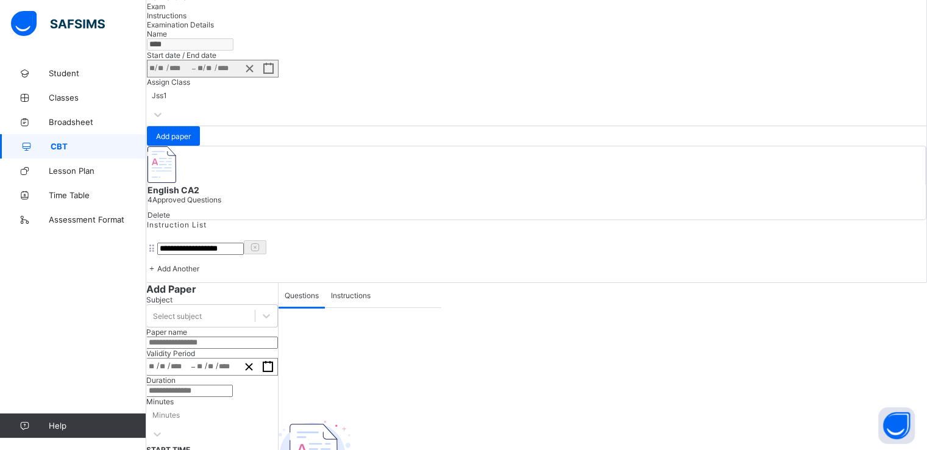
click at [331, 291] on span "Instructions" at bounding box center [351, 295] width 40 height 9
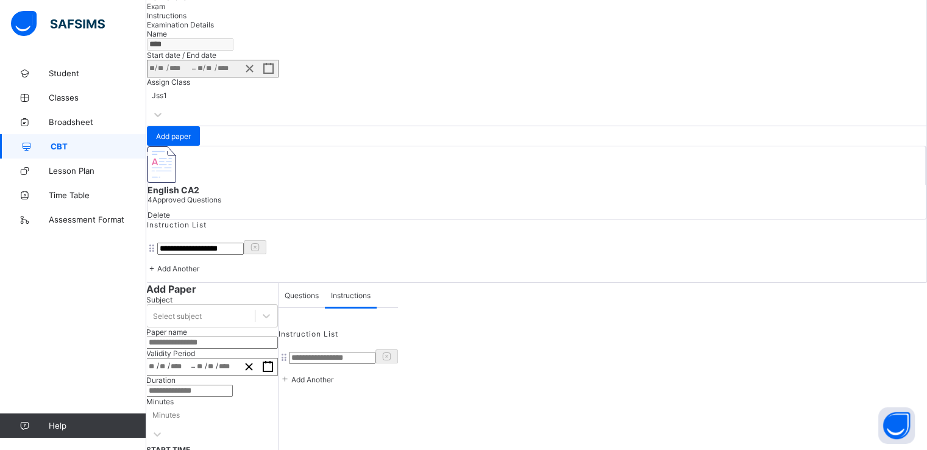
scroll to position [183, 0]
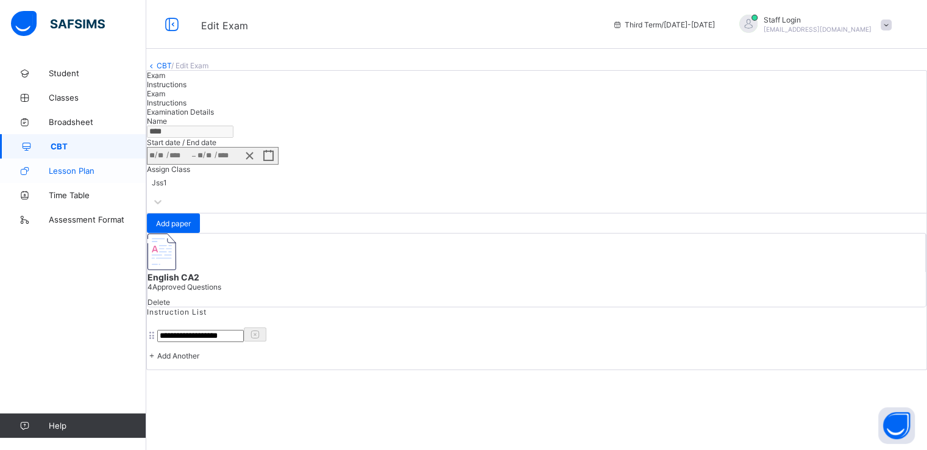
click at [69, 174] on span "Lesson Plan" at bounding box center [97, 171] width 97 height 10
